Goal: Browse casually: Explore the website without a specific task or goal

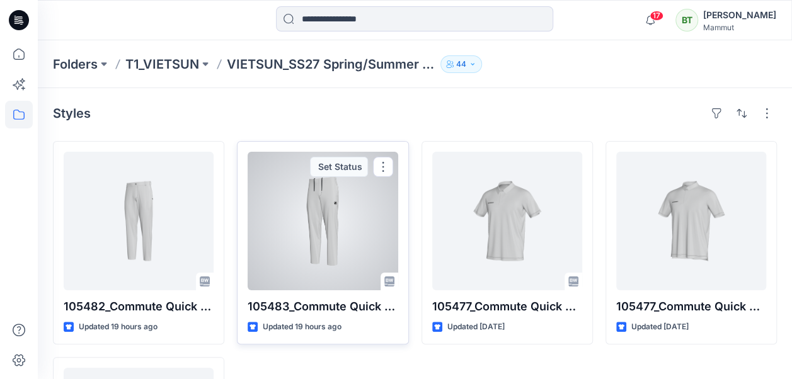
click at [360, 224] on div at bounding box center [322, 221] width 150 height 139
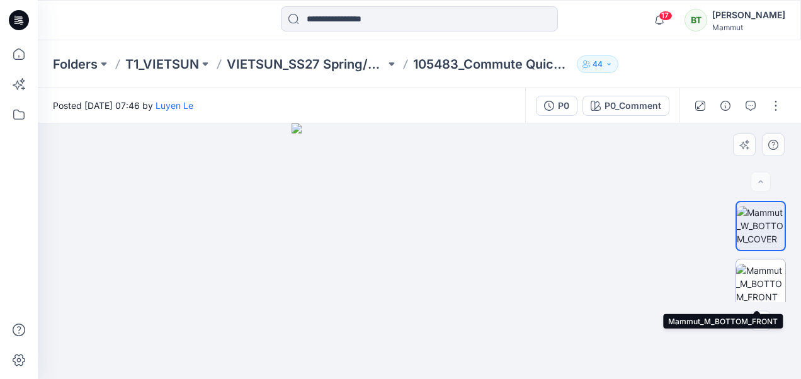
click at [761, 280] on img at bounding box center [760, 284] width 49 height 40
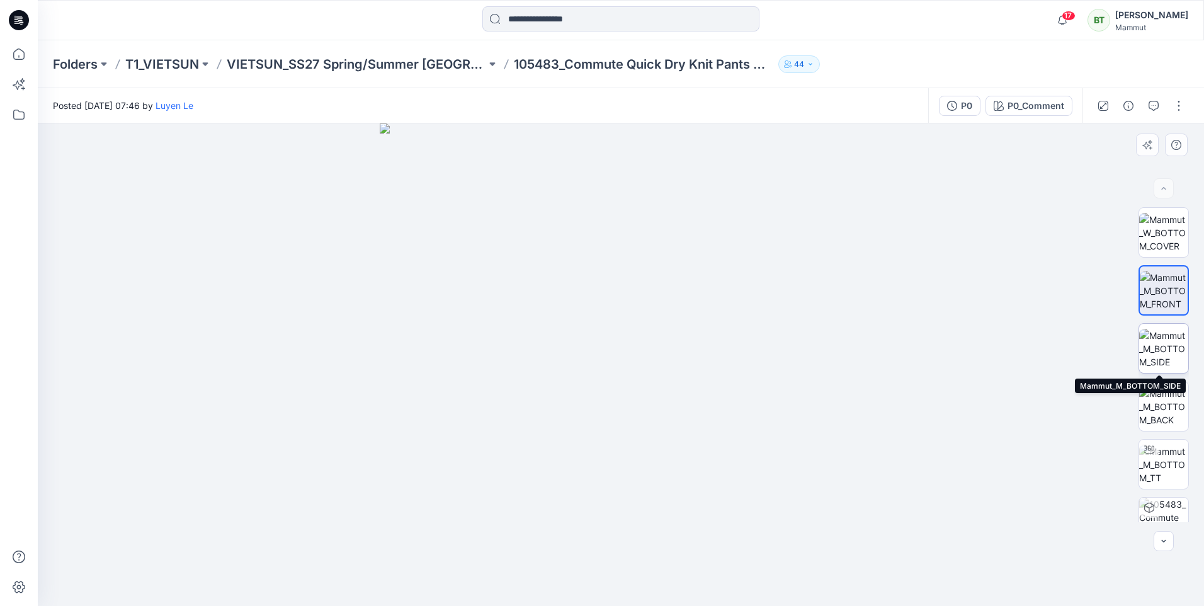
click at [791, 344] on img at bounding box center [1163, 349] width 49 height 40
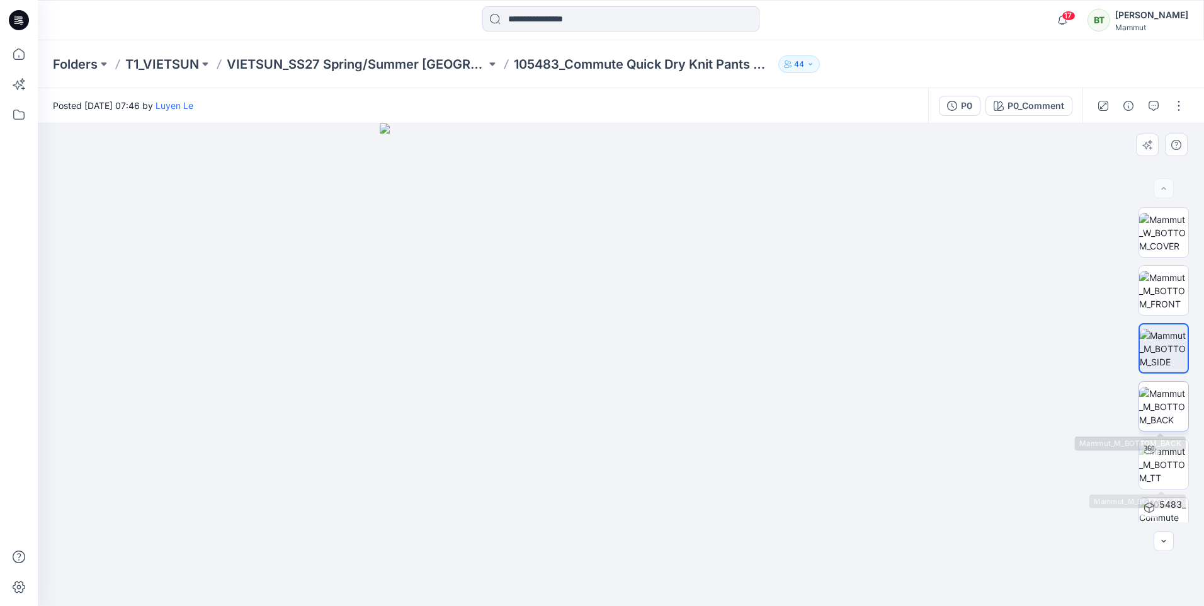
click at [791, 378] on img at bounding box center [1163, 407] width 49 height 40
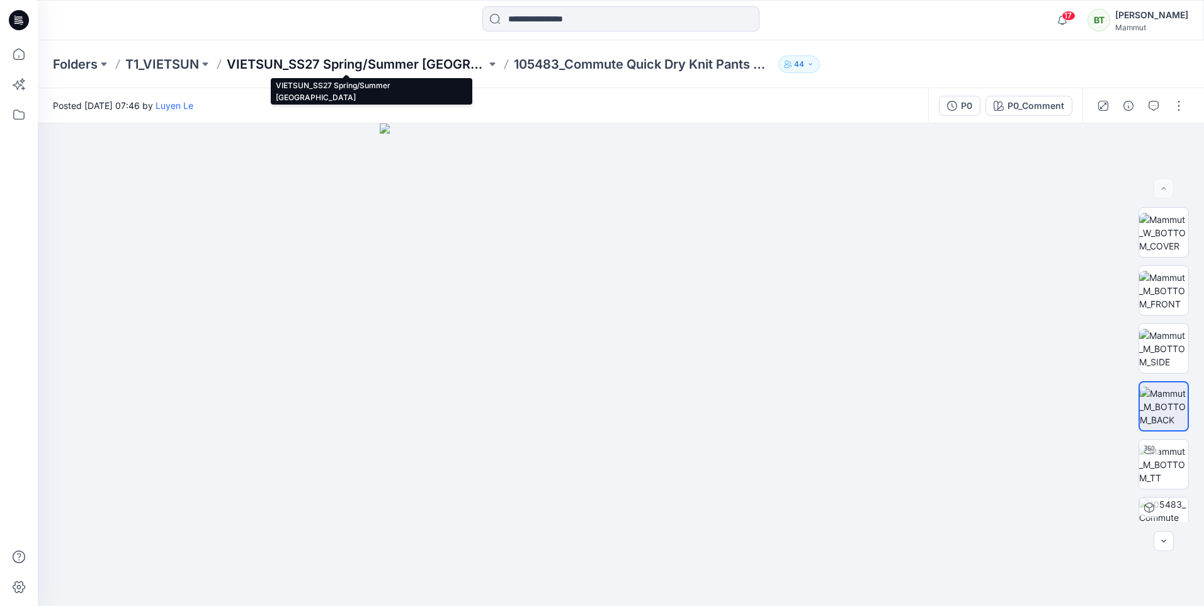
click at [430, 62] on p "VIETSUN_SS27 Spring/Summer [GEOGRAPHIC_DATA]" at bounding box center [356, 64] width 259 height 18
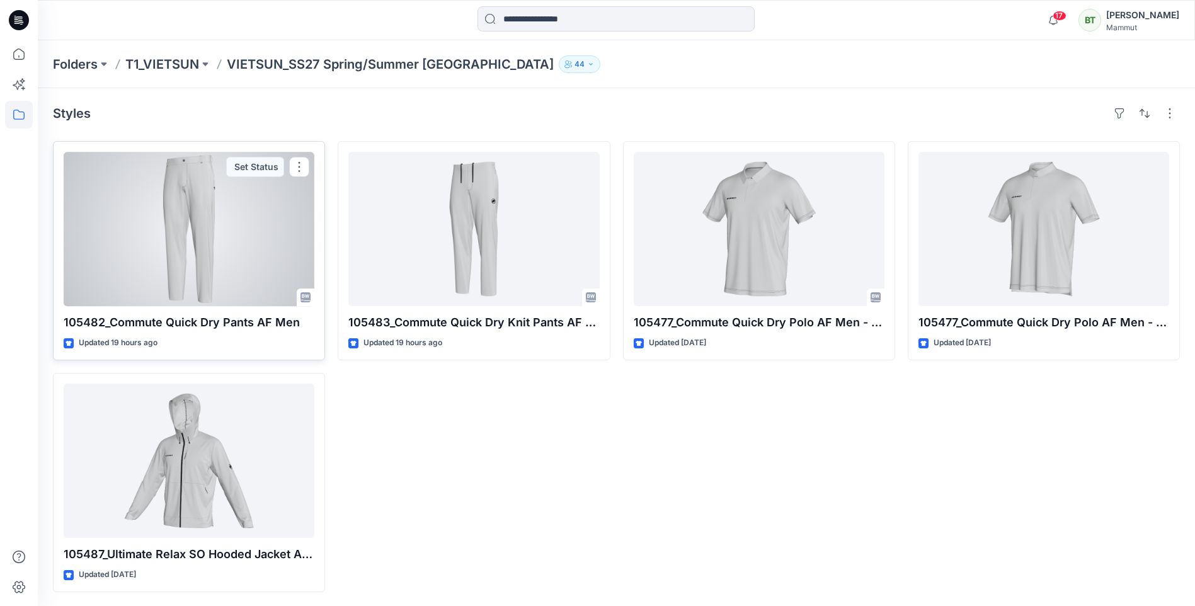
click at [162, 230] on div at bounding box center [189, 229] width 251 height 154
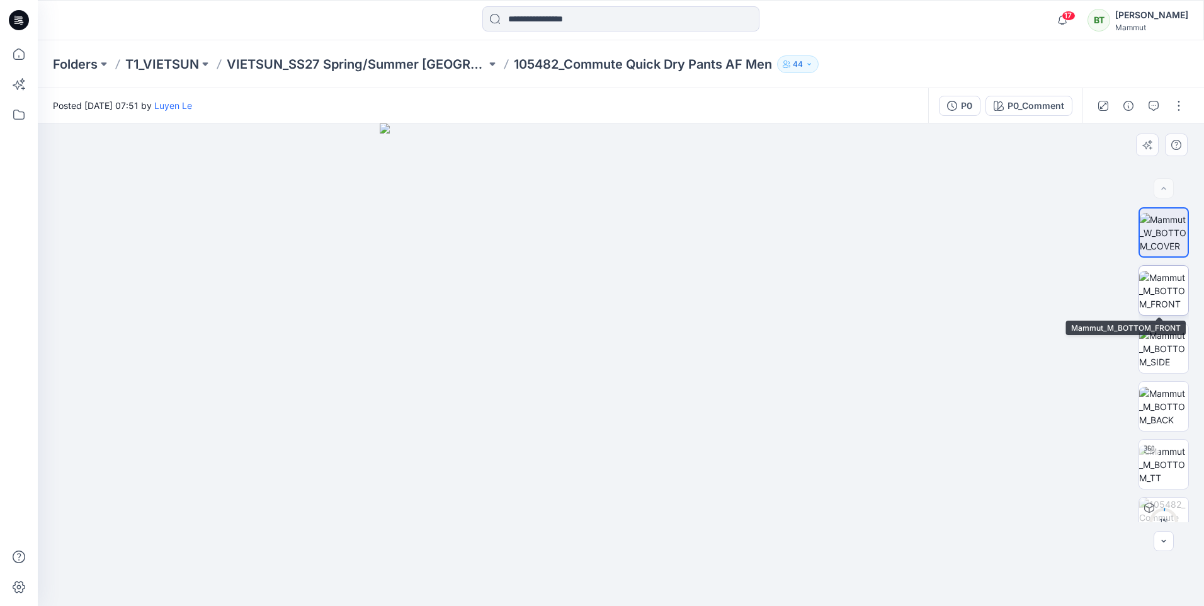
click at [791, 288] on img at bounding box center [1163, 291] width 49 height 40
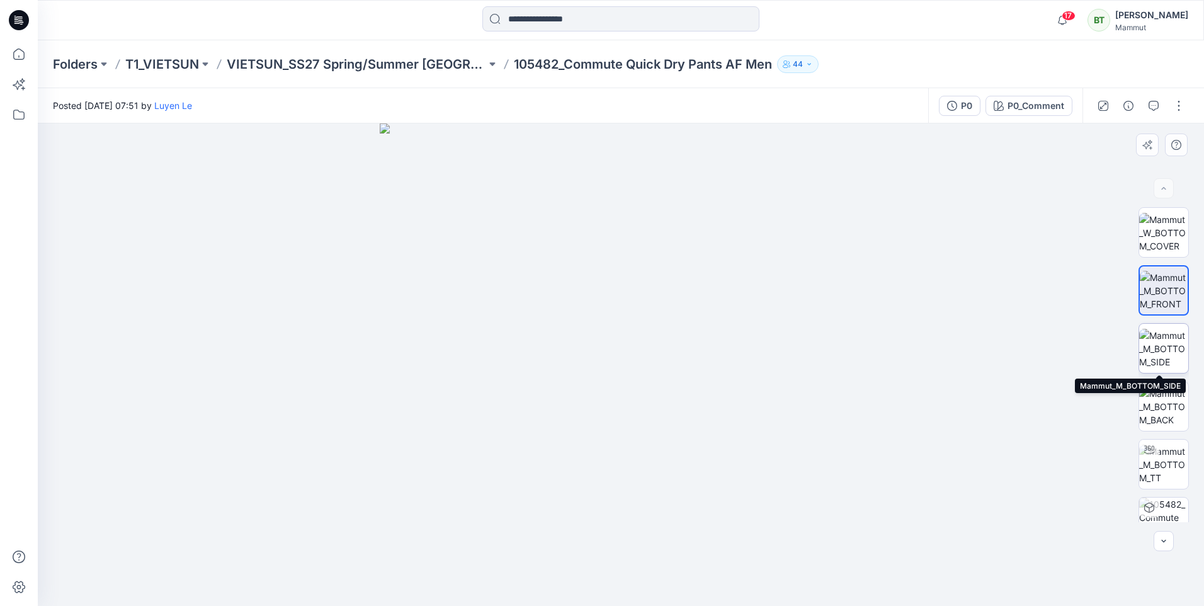
click at [791, 355] on img at bounding box center [1163, 349] width 49 height 40
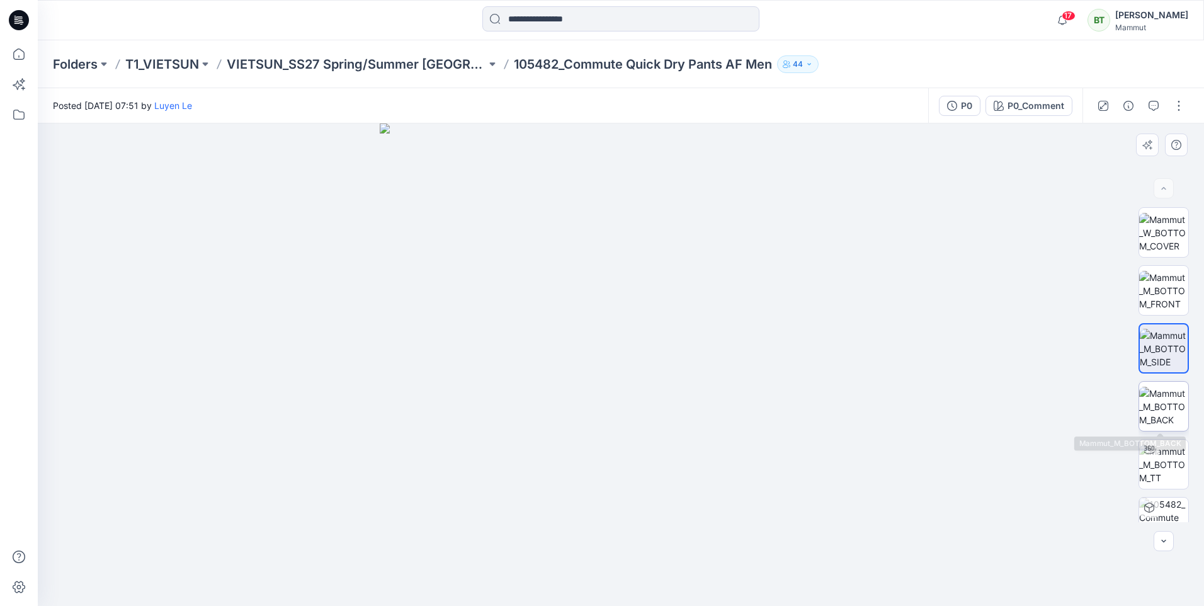
click at [791, 378] on img at bounding box center [1163, 407] width 49 height 40
